Goal: Information Seeking & Learning: Learn about a topic

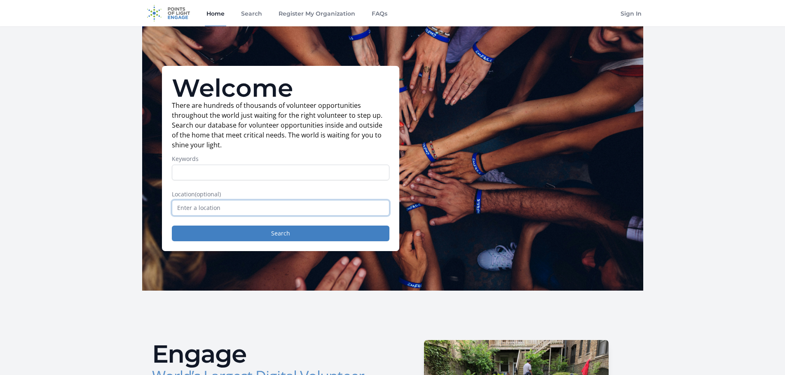
click at [244, 208] on input "text" at bounding box center [281, 208] width 218 height 16
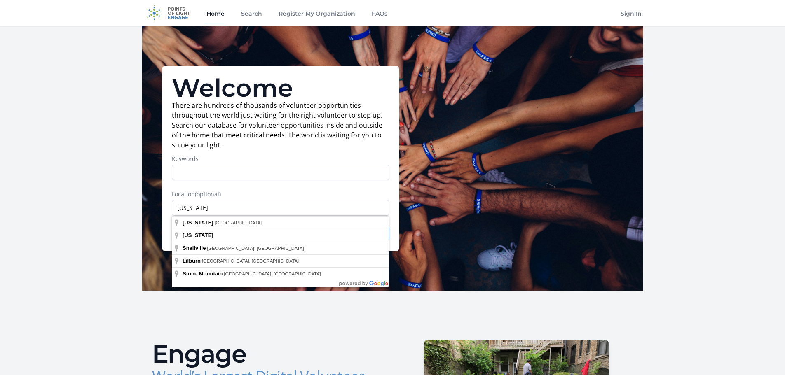
type input "[GEOGRAPHIC_DATA], [GEOGRAPHIC_DATA], [GEOGRAPHIC_DATA]"
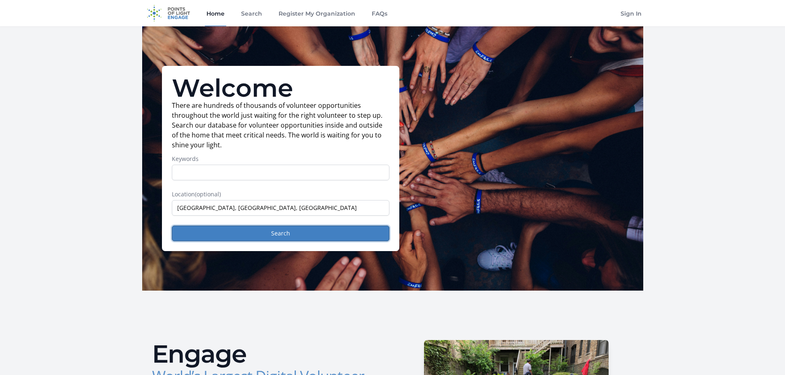
click at [237, 234] on button "Search" at bounding box center [281, 234] width 218 height 16
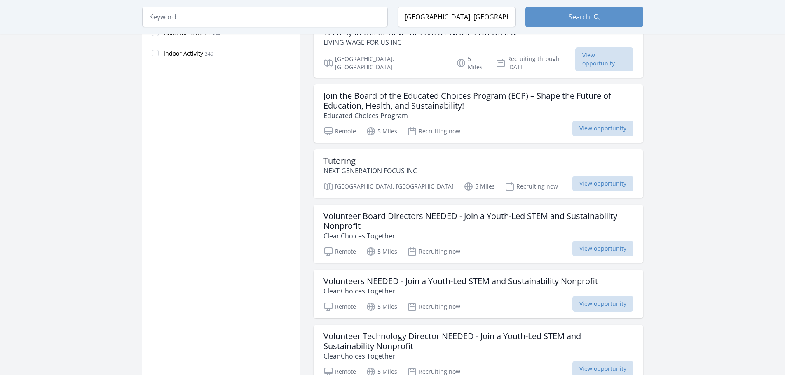
scroll to position [577, 0]
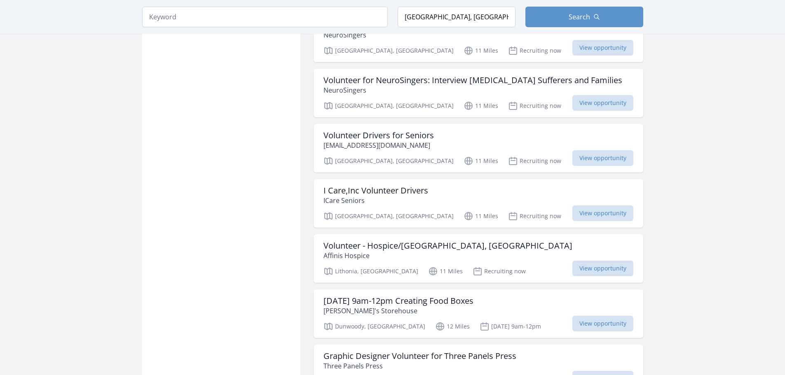
scroll to position [2060, 0]
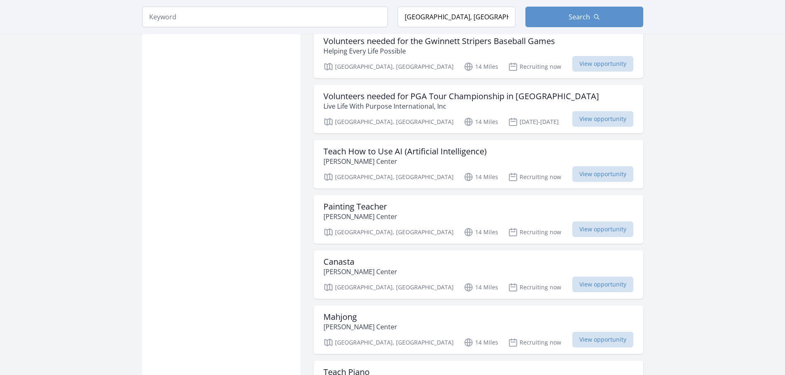
scroll to position [3173, 0]
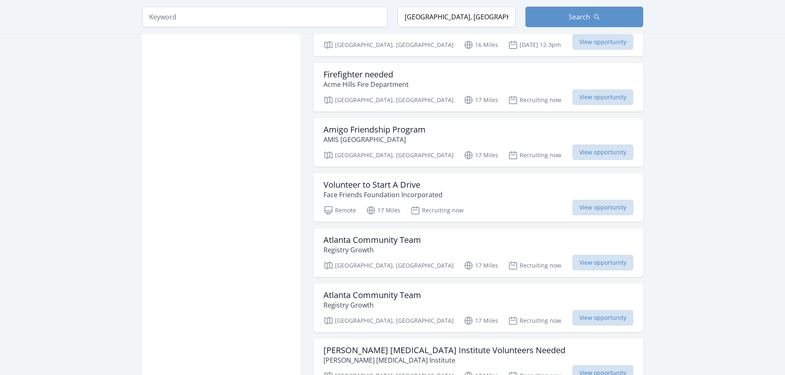
scroll to position [4368, 0]
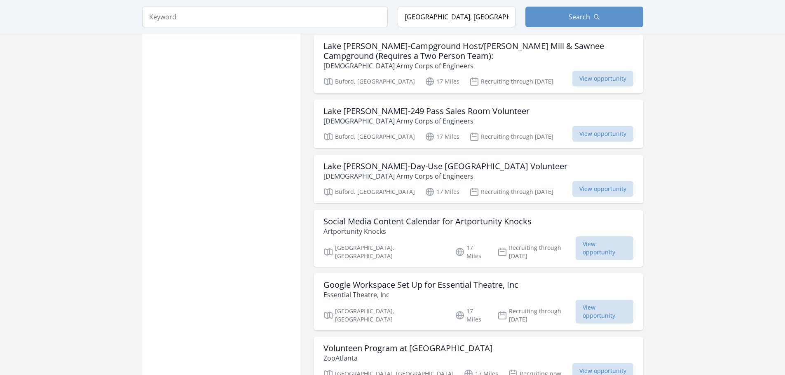
scroll to position [5027, 0]
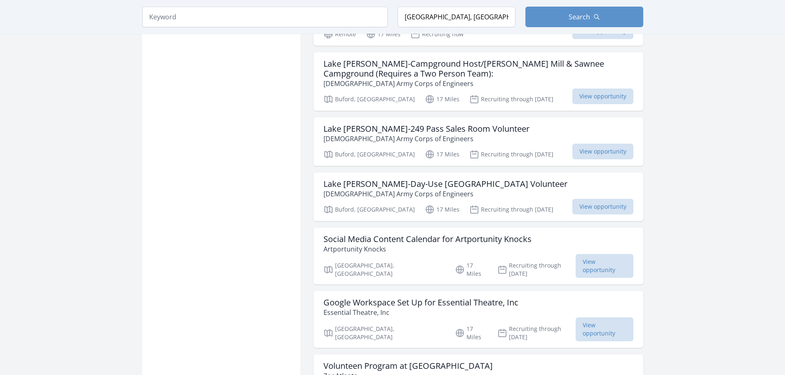
click at [407, 361] on h3 "Volunteen Program at [GEOGRAPHIC_DATA]" at bounding box center [407, 366] width 169 height 10
